Goal: Find specific page/section: Find specific page/section

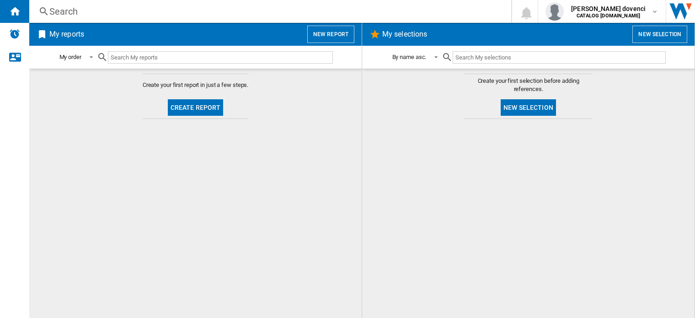
click at [518, 180] on div at bounding box center [528, 218] width 314 height 190
click at [130, 55] on input "text" at bounding box center [220, 57] width 225 height 12
drag, startPoint x: 130, startPoint y: 55, endPoint x: 308, endPoint y: 87, distance: 181.1
click at [308, 87] on md-content "Create your first report in just a few steps. Create report" at bounding box center [195, 193] width 332 height 249
click at [165, 54] on input "text" at bounding box center [220, 57] width 225 height 12
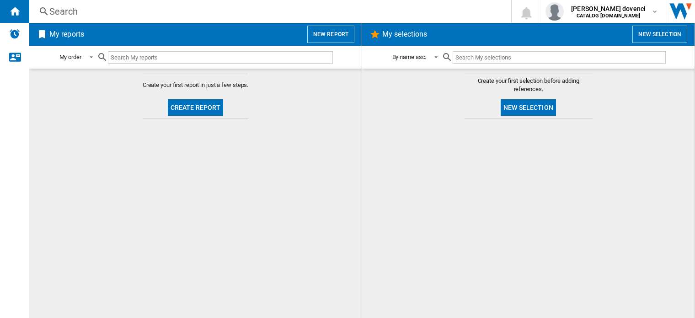
click at [127, 13] on div "Search" at bounding box center [268, 11] width 438 height 13
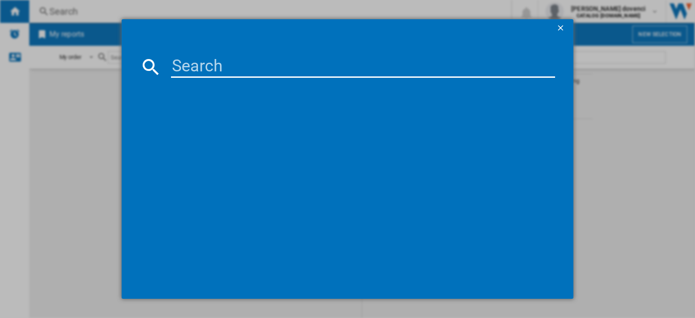
click at [200, 82] on div at bounding box center [347, 181] width 415 height 198
click at [208, 69] on input at bounding box center [363, 67] width 384 height 22
paste input "H902PA"
type input "H902PA"
click at [563, 28] on ng-md-icon "getI18NText('BUTTONS.CLOSE_DIALOG')" at bounding box center [561, 28] width 11 height 11
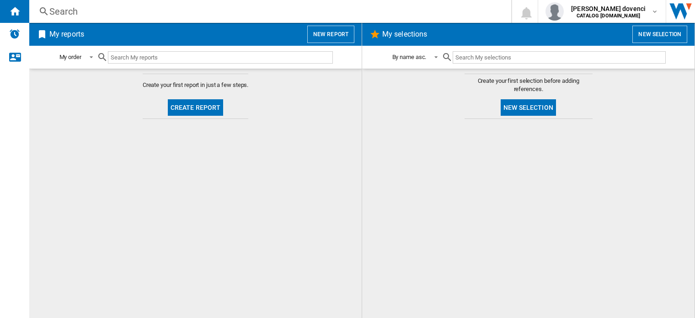
click at [153, 54] on input "text" at bounding box center [220, 57] width 225 height 12
click at [204, 10] on div "Search" at bounding box center [268, 11] width 438 height 13
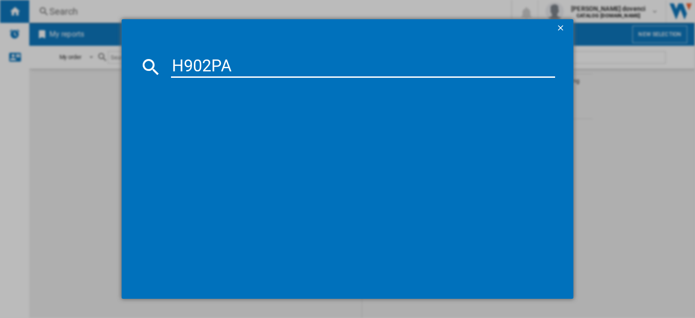
type input "H902PA"
